Goal: Information Seeking & Learning: Understand process/instructions

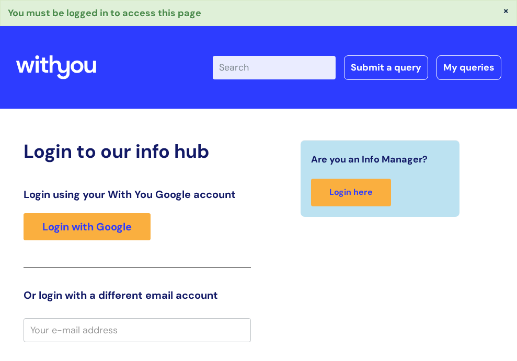
scroll to position [6, 0]
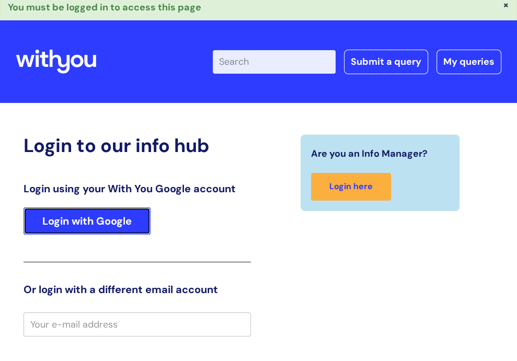
click at [98, 235] on link "Login with Google" at bounding box center [87, 220] width 127 height 27
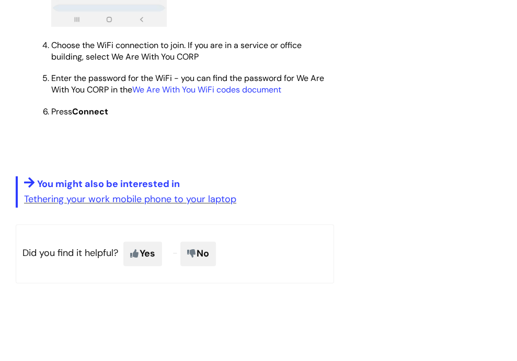
scroll to position [961, 0]
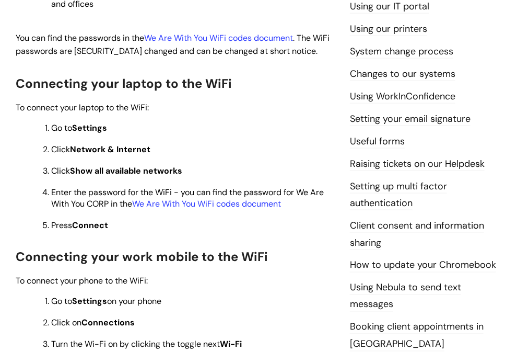
scroll to position [387, 0]
click at [225, 209] on link "We Are With You WiFi codes document" at bounding box center [206, 203] width 149 height 11
